Goal: Book appointment/travel/reservation

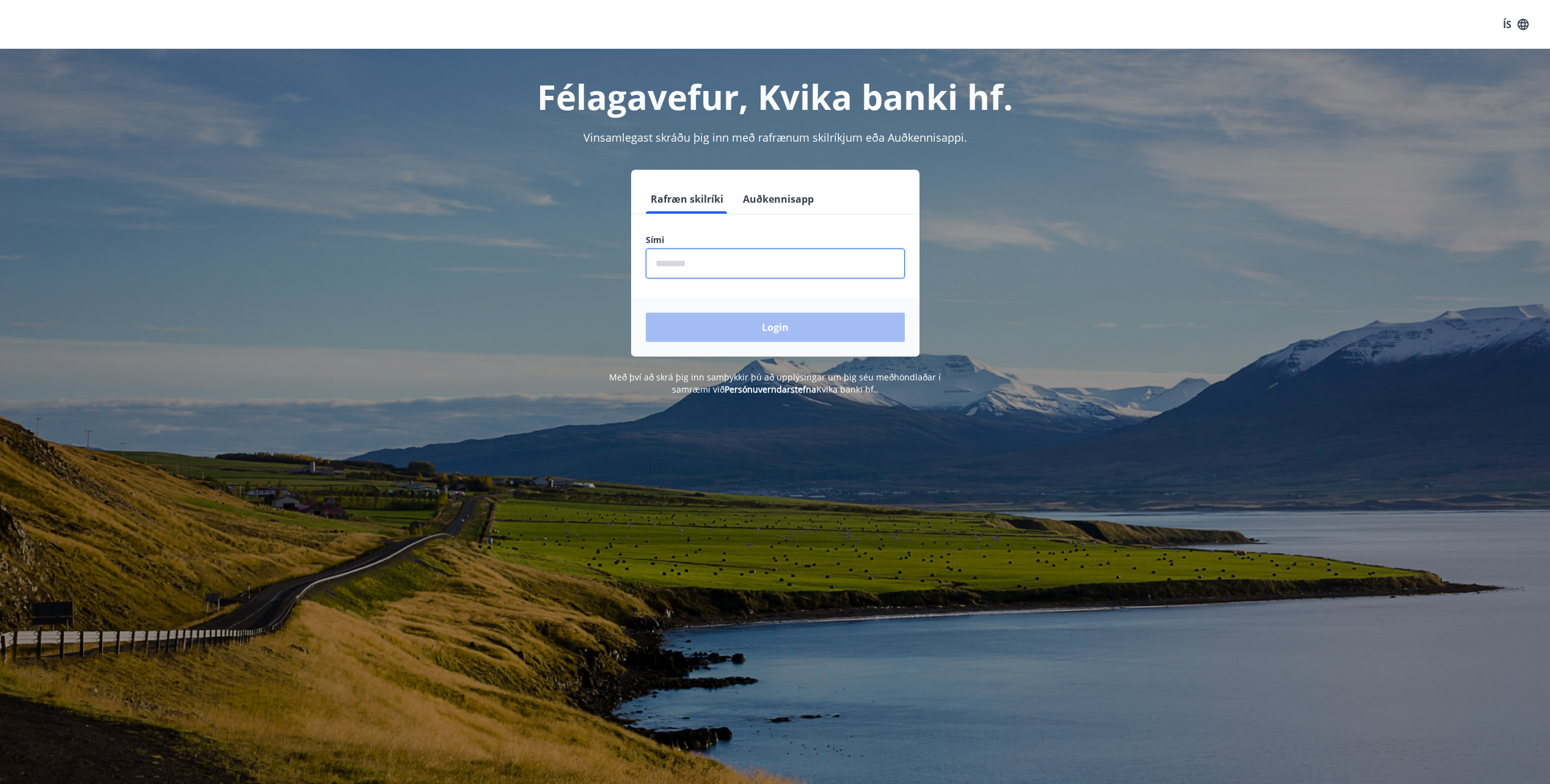
click at [731, 269] on input "phone" at bounding box center [775, 263] width 259 height 30
type input "********"
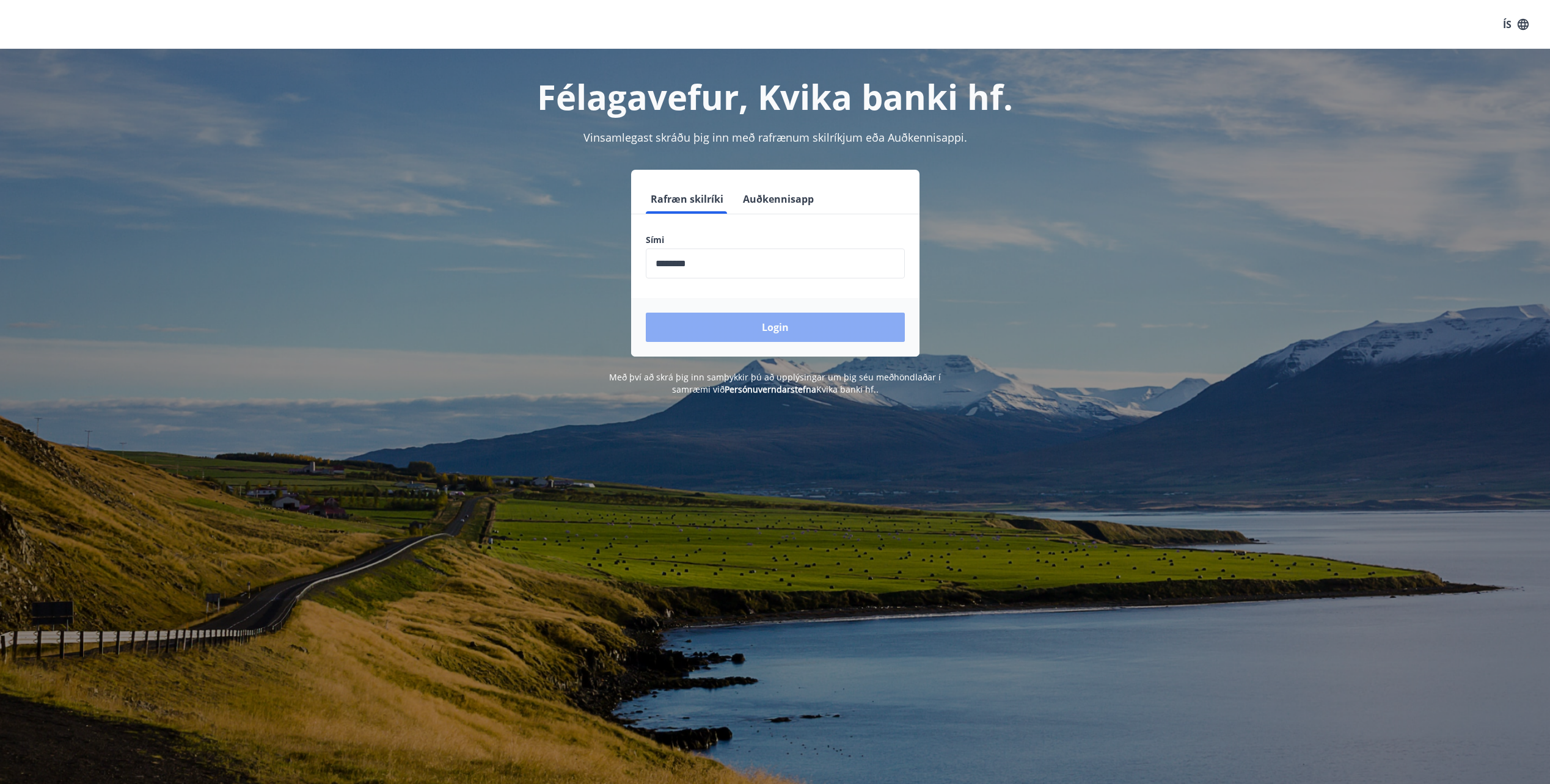
click at [790, 322] on button "Login" at bounding box center [775, 327] width 259 height 29
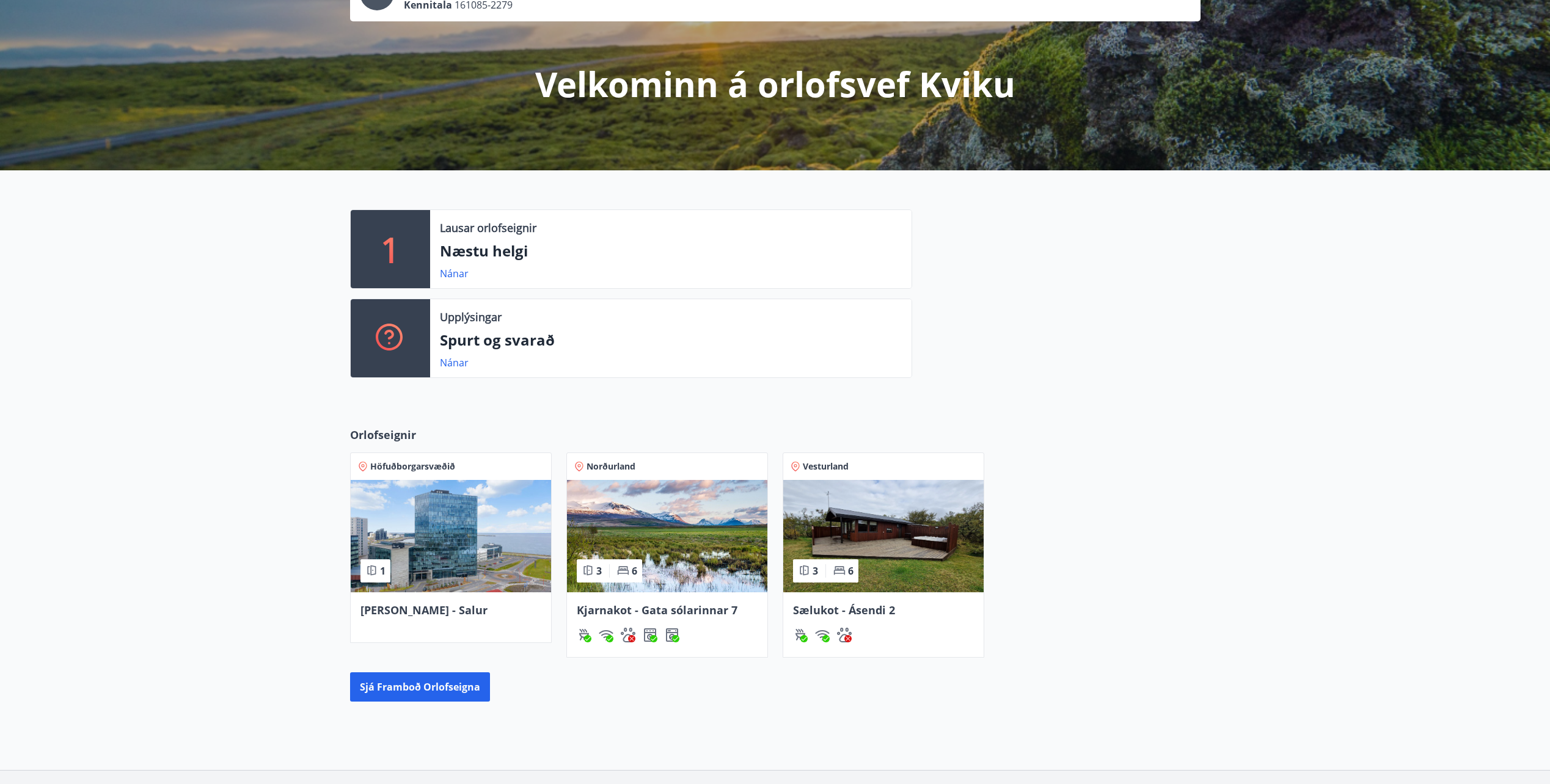
scroll to position [122, 0]
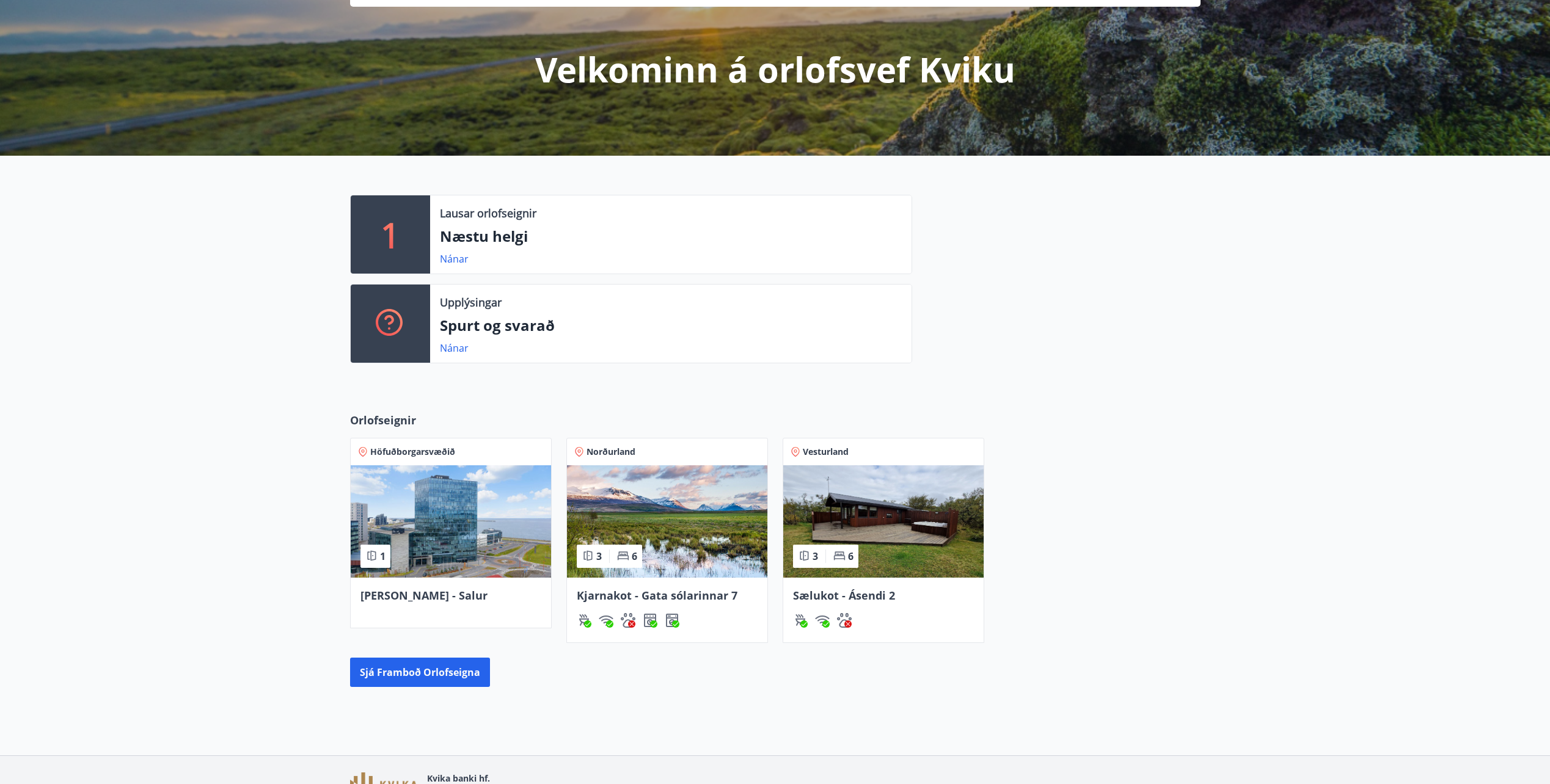
click at [691, 532] on img at bounding box center [667, 521] width 200 height 112
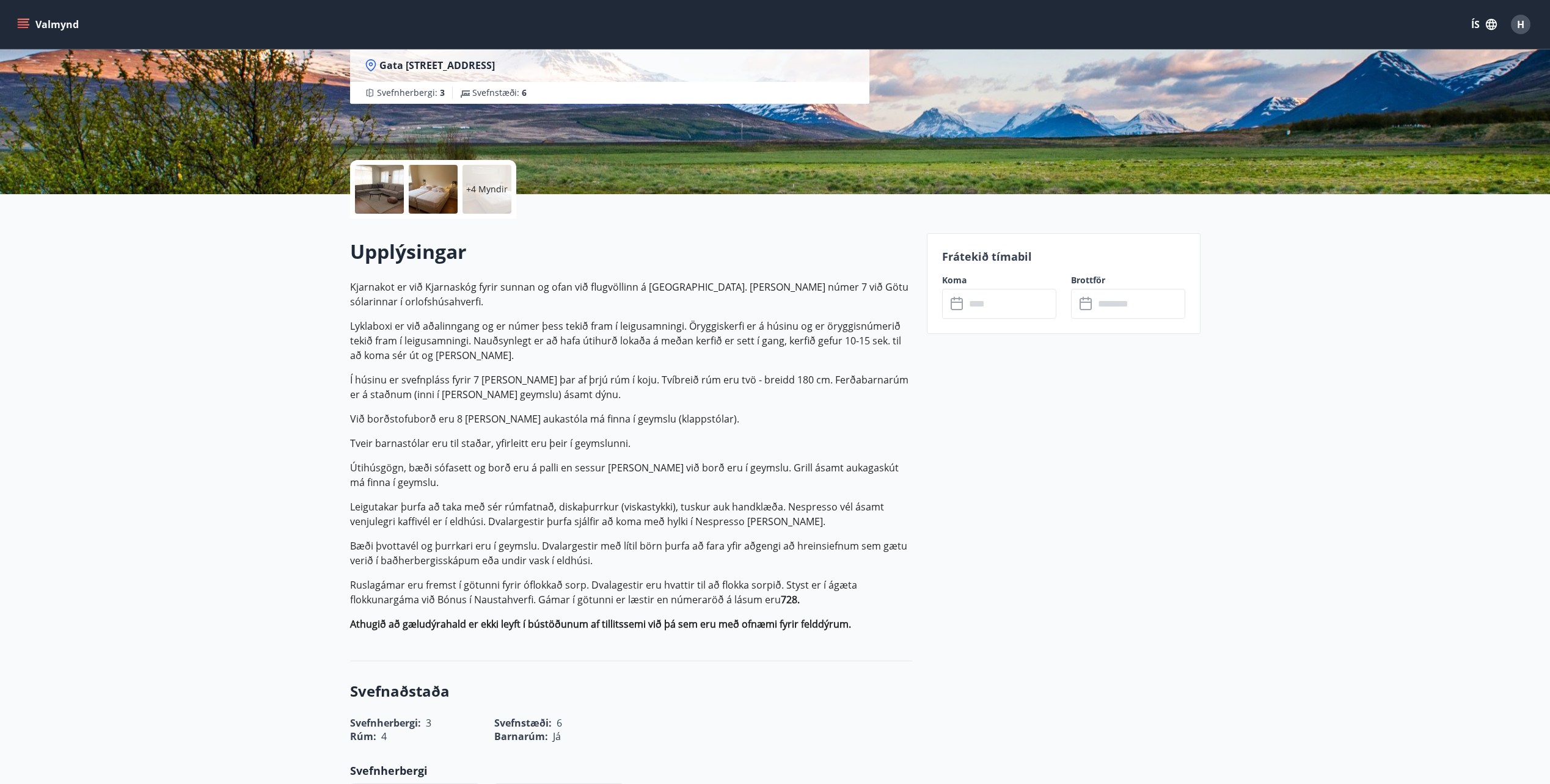
scroll to position [183, 0]
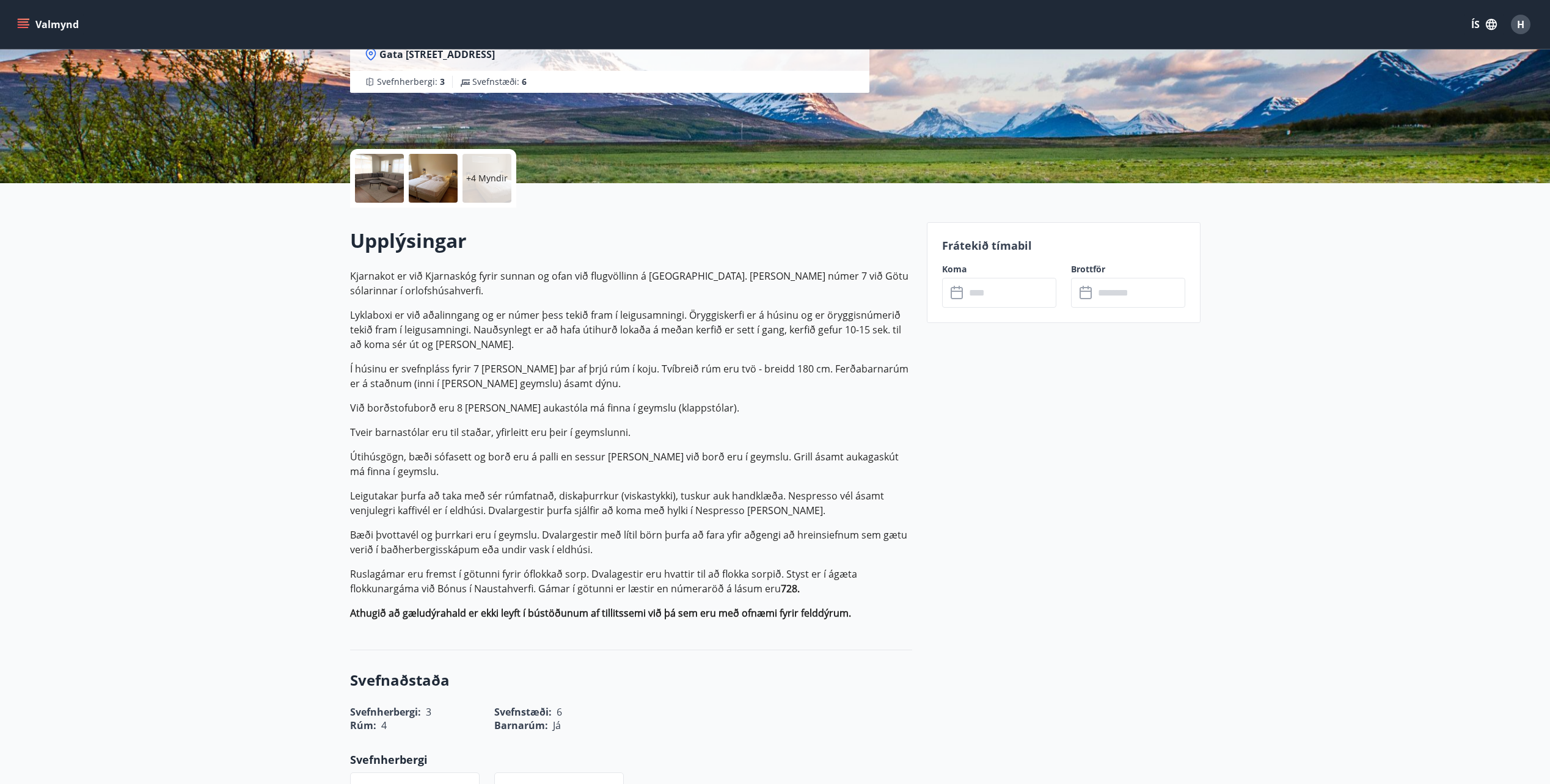
click at [990, 285] on input "text" at bounding box center [1011, 292] width 91 height 30
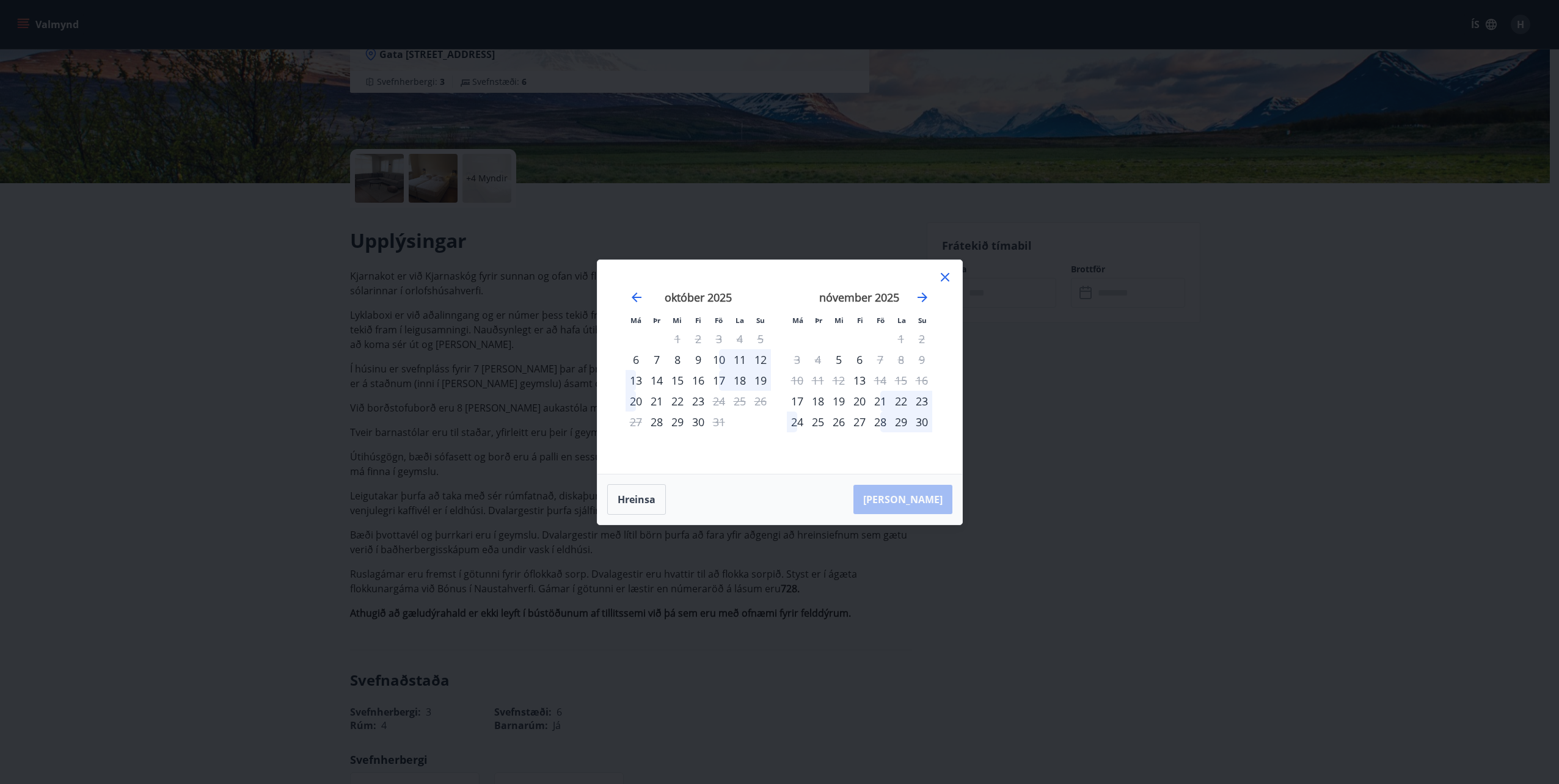
click at [947, 278] on icon at bounding box center [945, 277] width 15 height 15
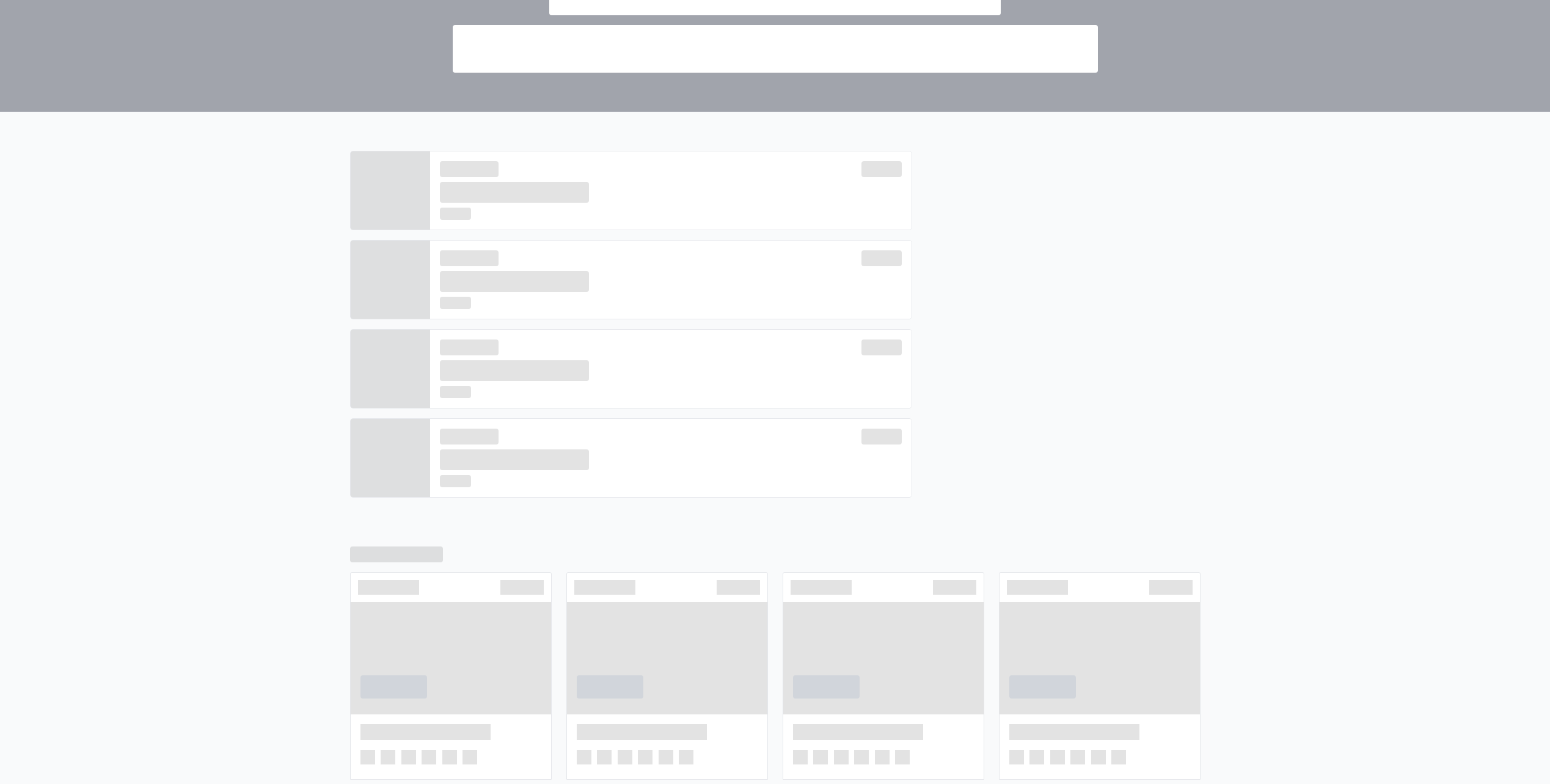
scroll to position [122, 0]
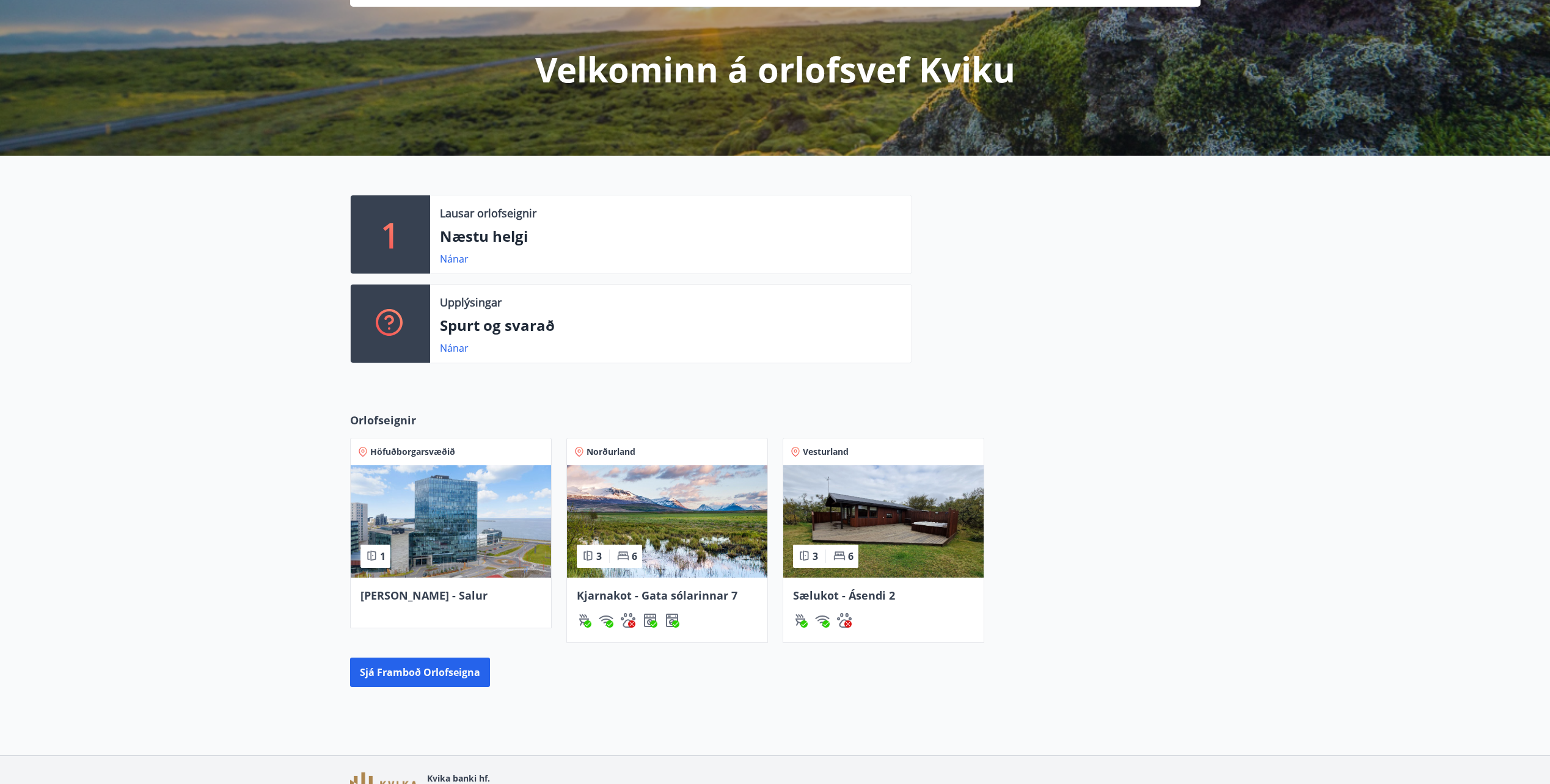
click at [828, 508] on img at bounding box center [883, 521] width 200 height 112
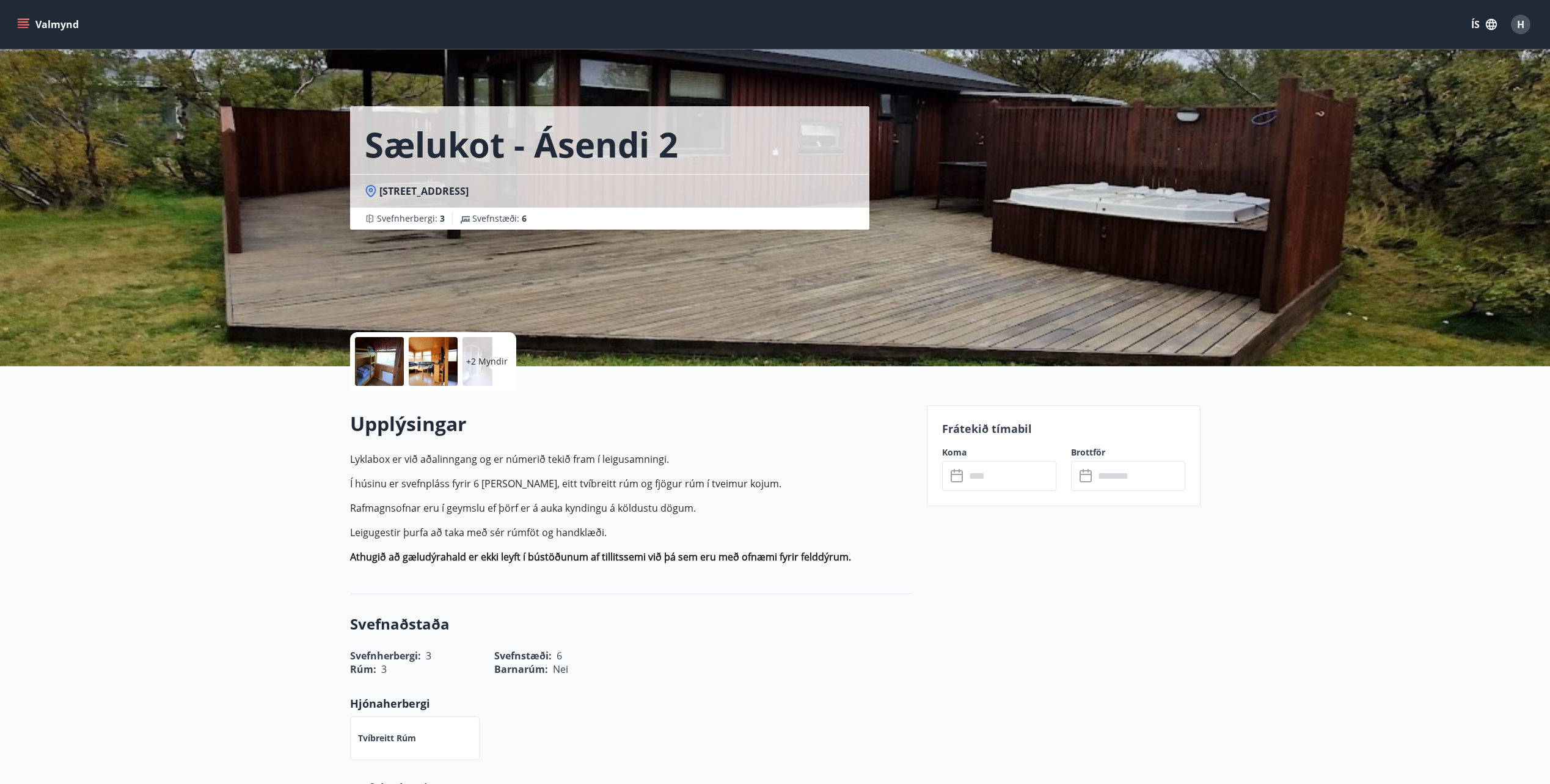
click at [1009, 482] on input "text" at bounding box center [1011, 475] width 91 height 30
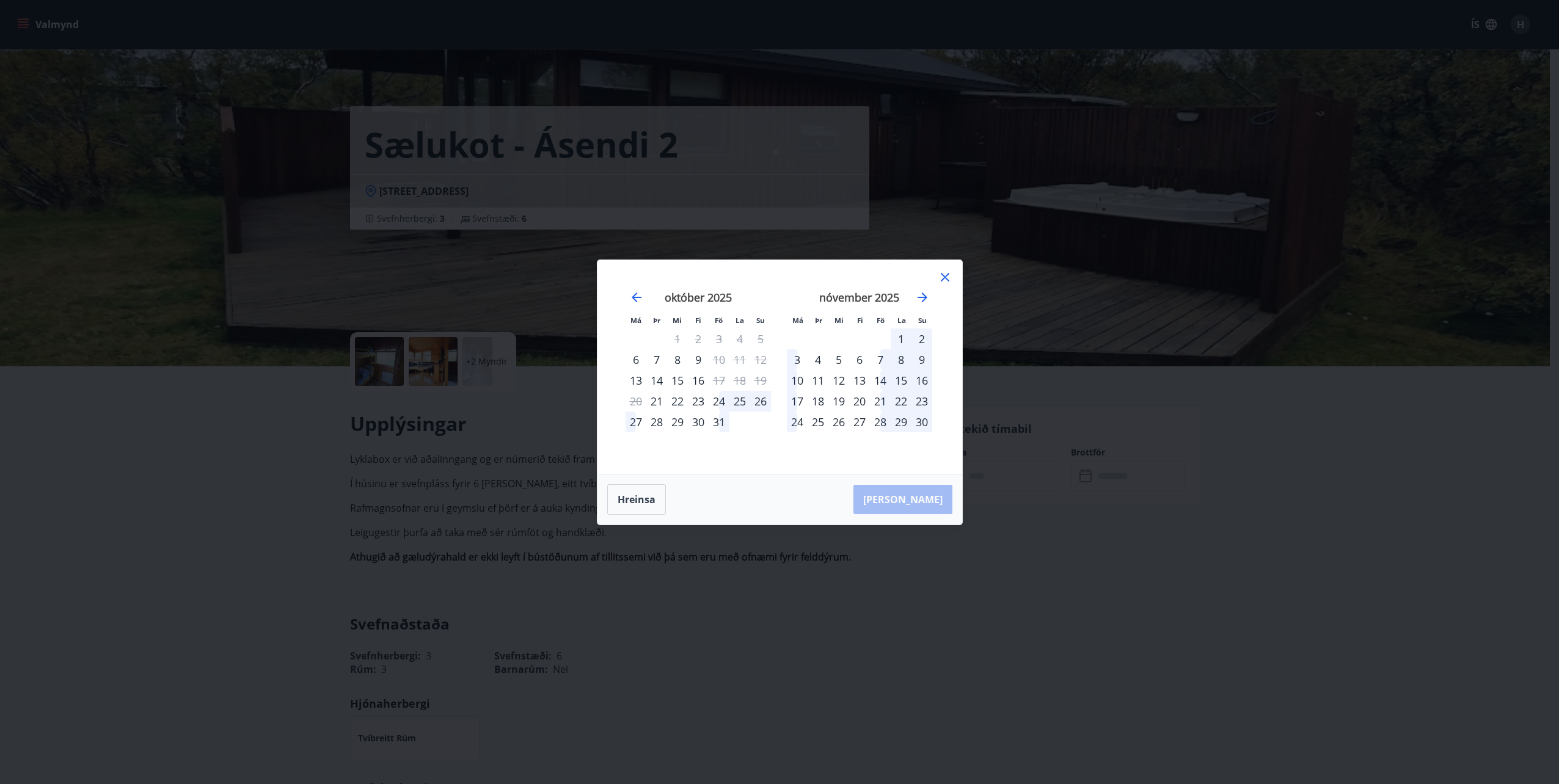
click at [944, 277] on icon at bounding box center [945, 277] width 2 height 2
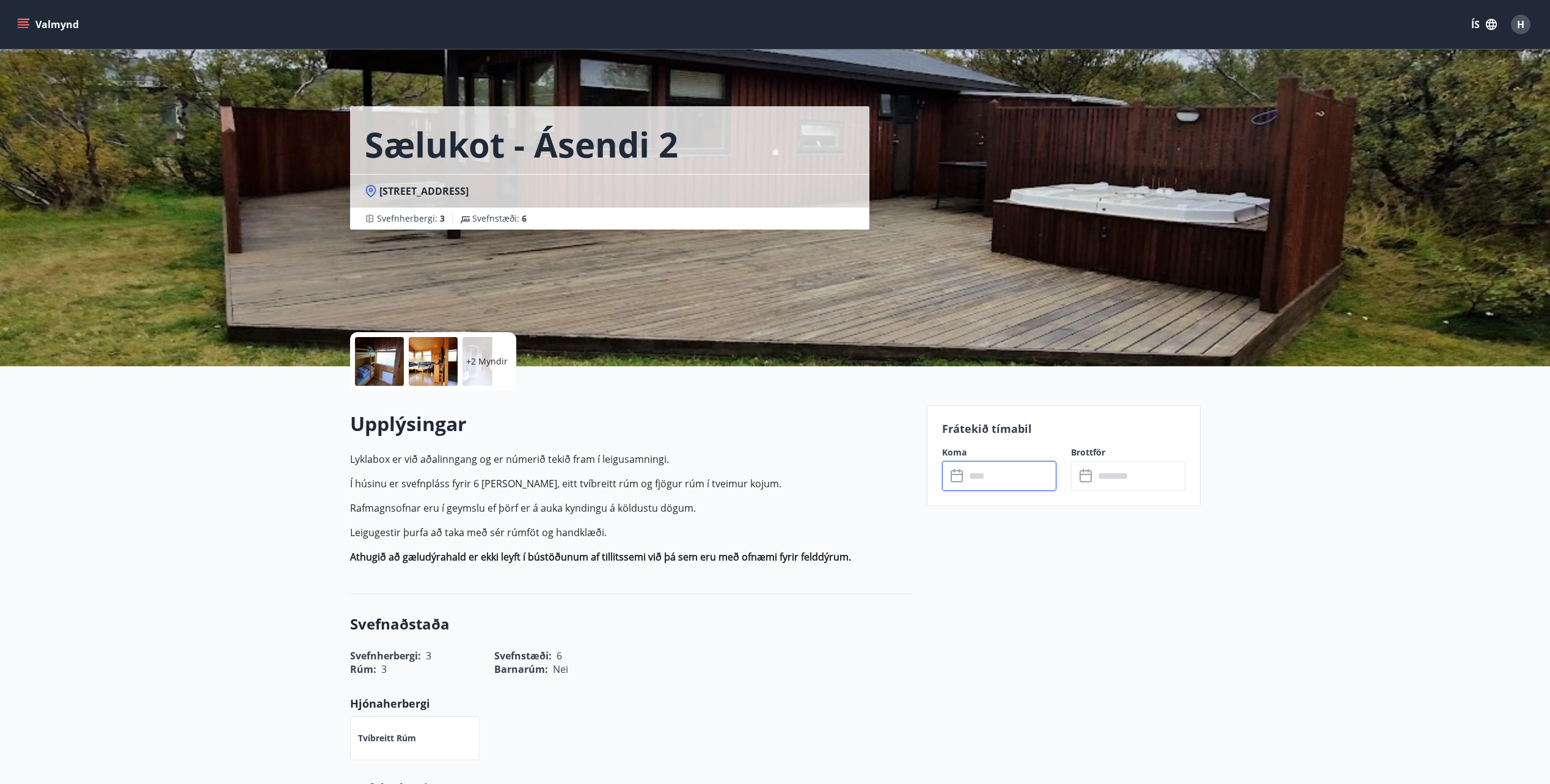
click at [387, 358] on div at bounding box center [380, 361] width 49 height 49
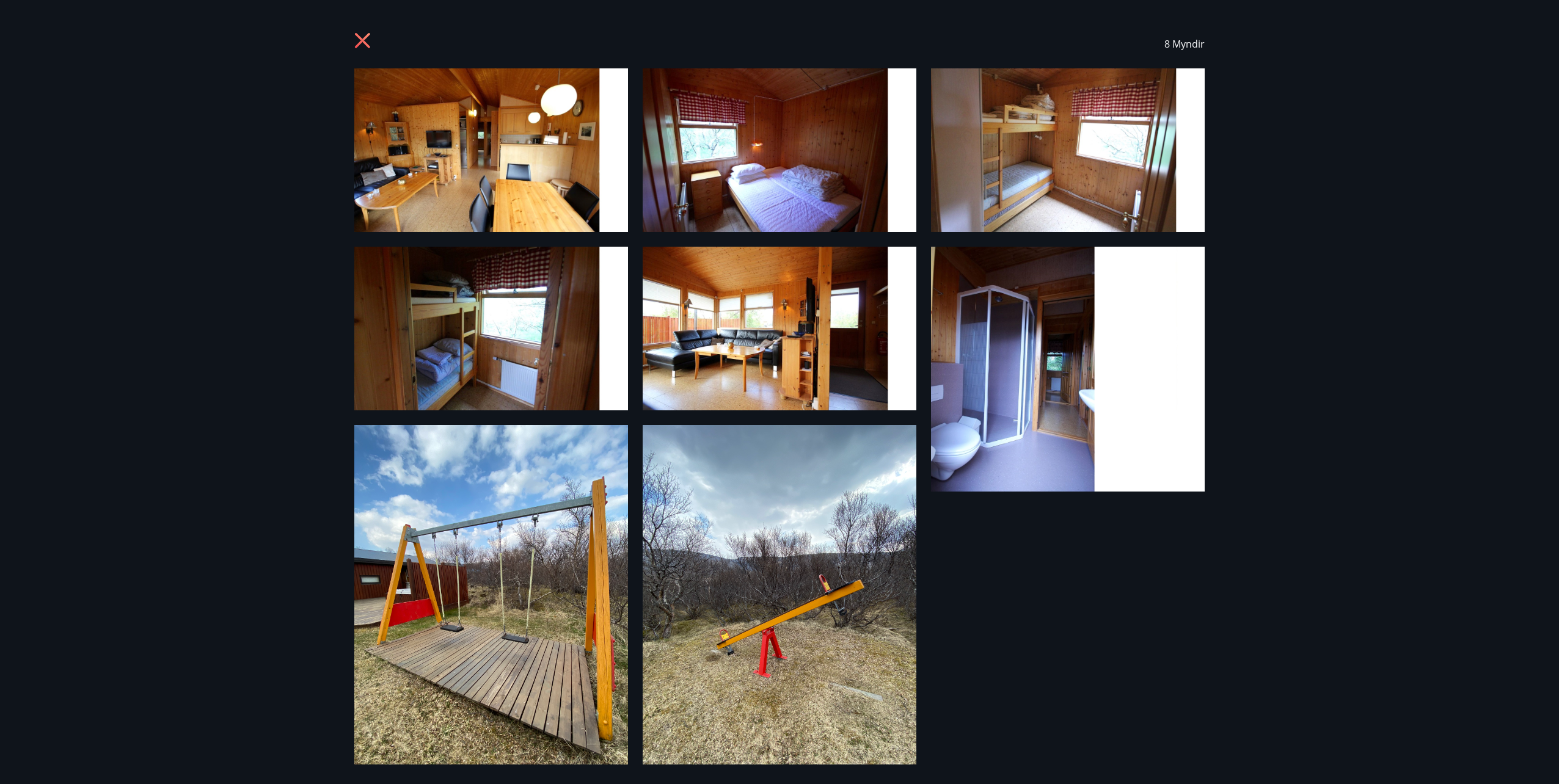
click at [1348, 72] on div "8 Myndir" at bounding box center [780, 392] width 1559 height 784
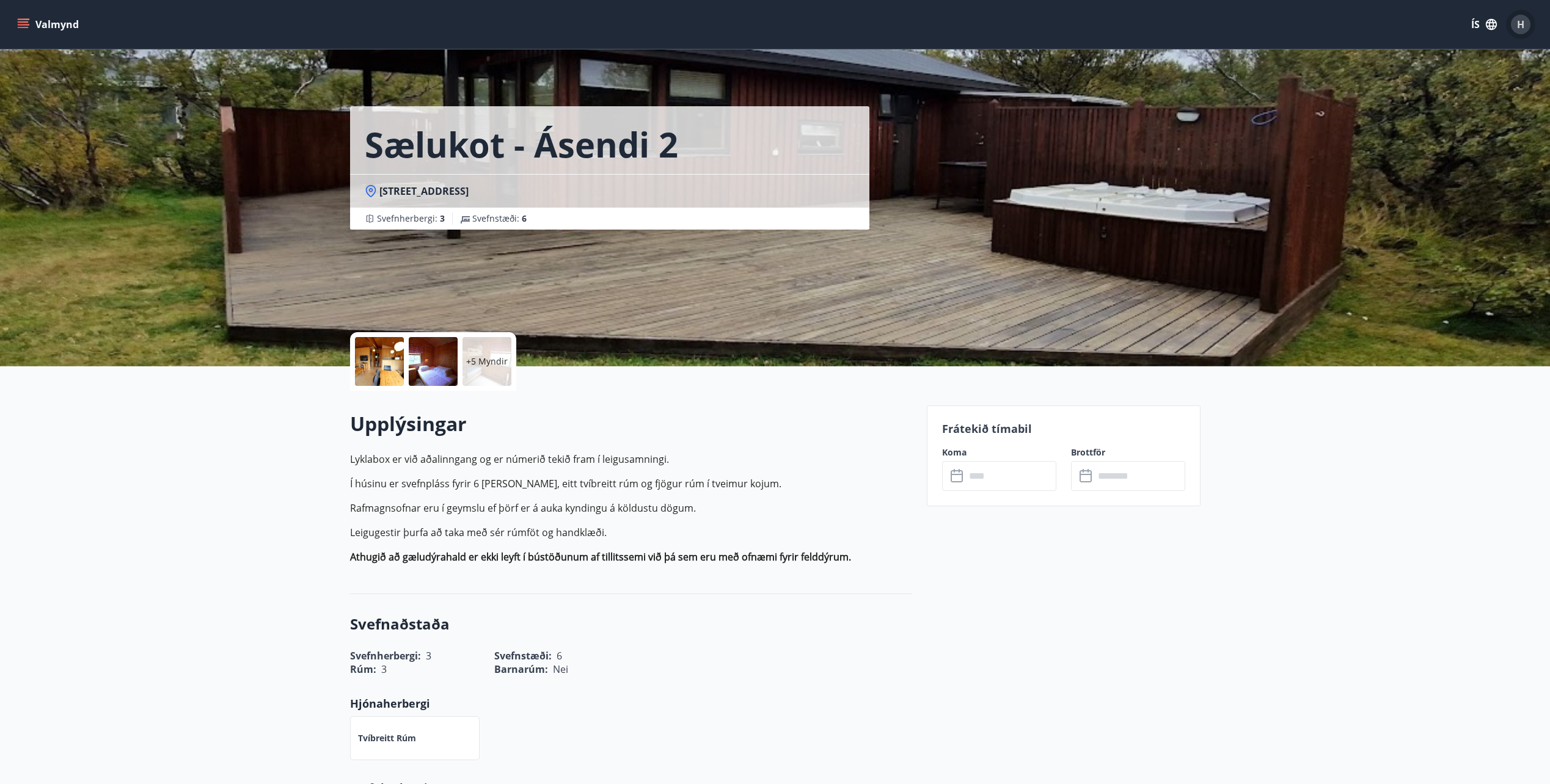
click at [1521, 27] on span "H" at bounding box center [1520, 24] width 7 height 13
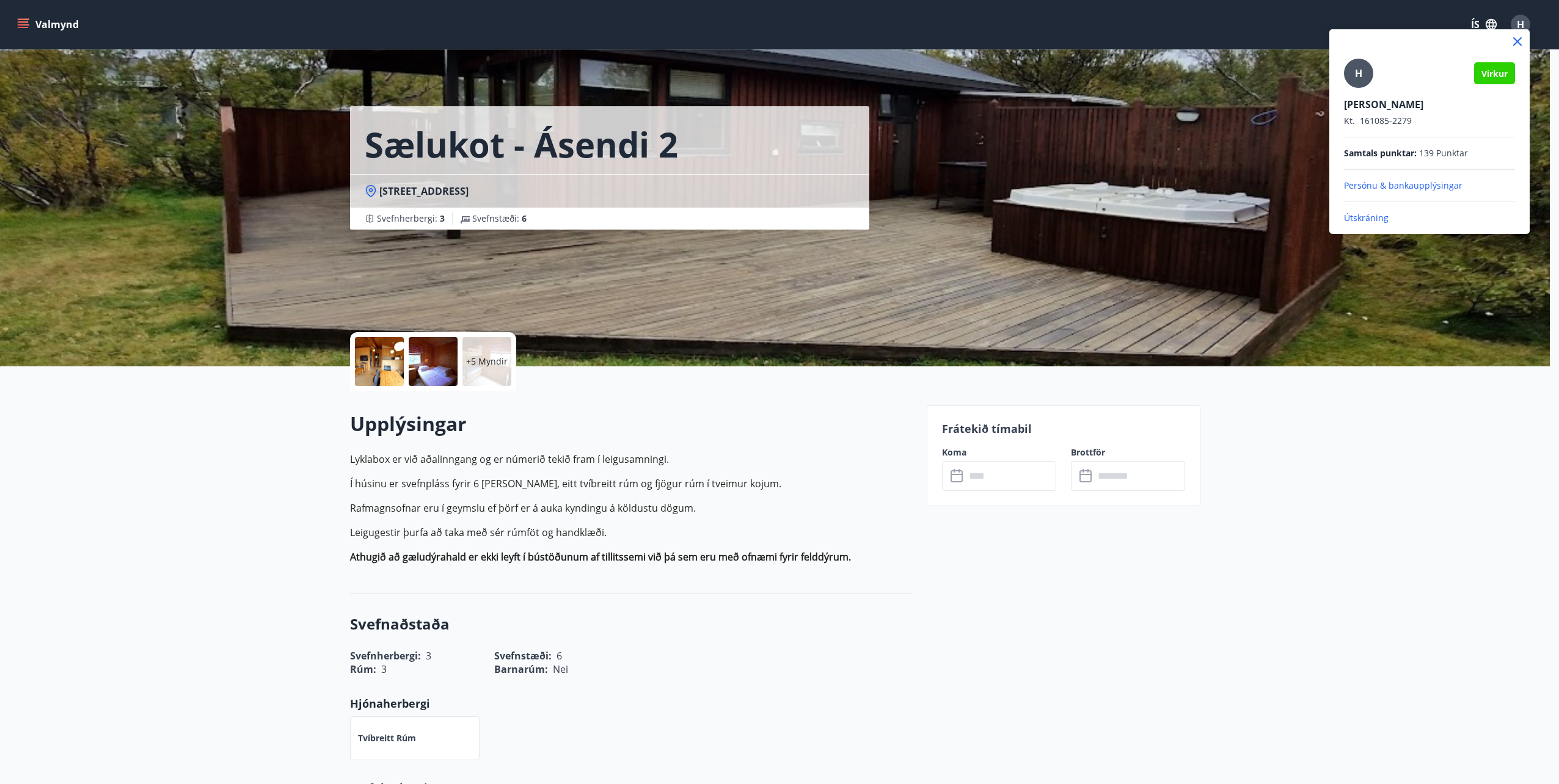
click at [1357, 218] on p "Útskráning" at bounding box center [1429, 217] width 171 height 12
